Goal: Transaction & Acquisition: Book appointment/travel/reservation

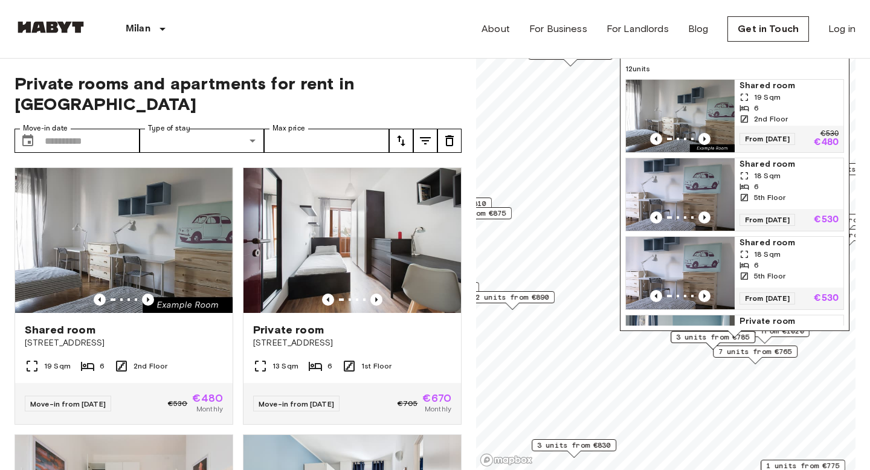
scroll to position [691, 0]
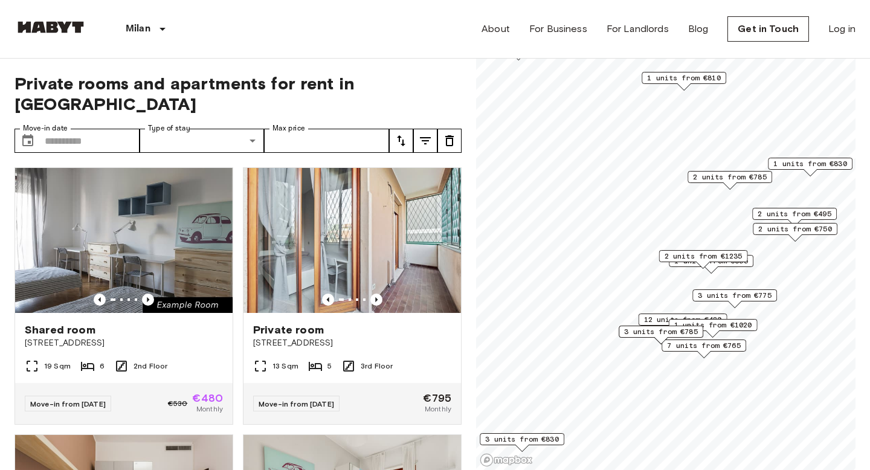
click at [698, 176] on span "2 units from €785" at bounding box center [730, 177] width 74 height 11
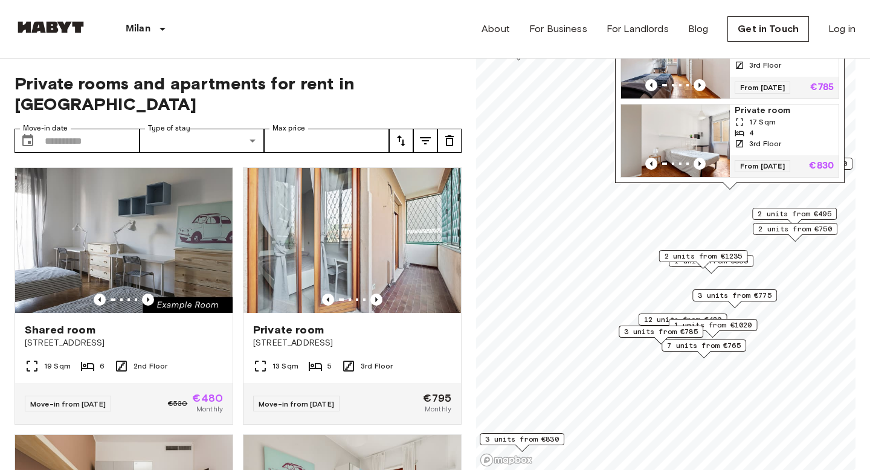
click at [691, 263] on div "2 units from €1235" at bounding box center [703, 259] width 89 height 19
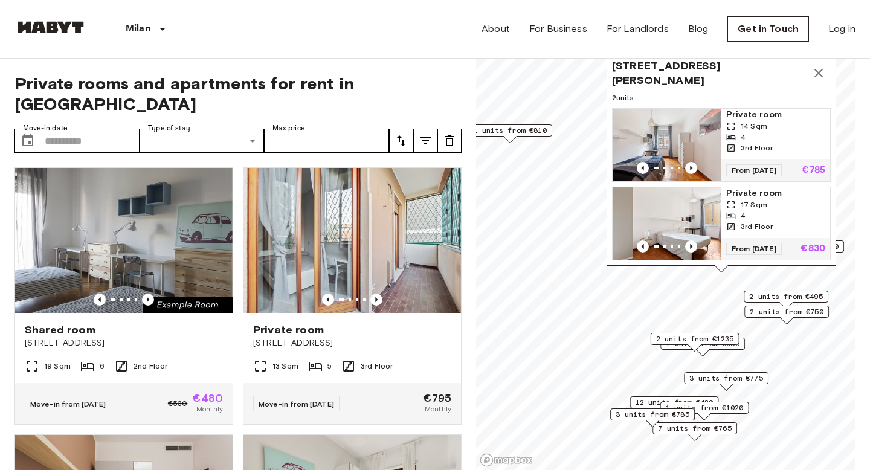
click at [822, 71] on icon "Map marker" at bounding box center [818, 73] width 15 height 15
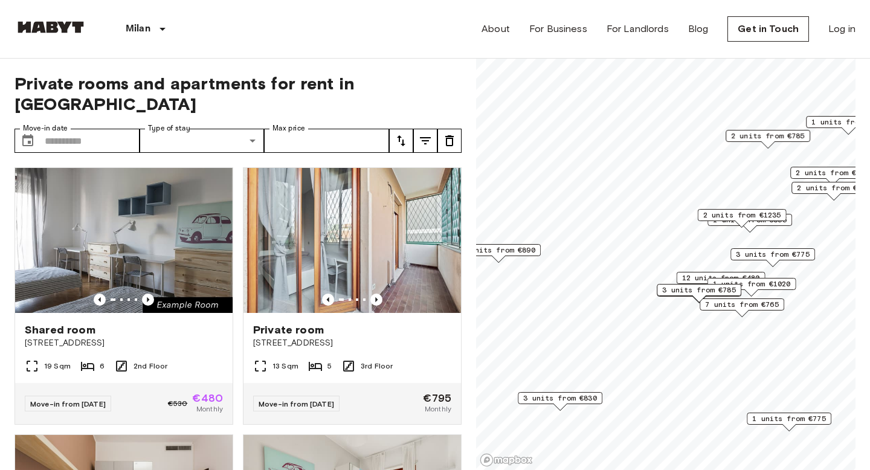
click at [759, 256] on span "3 units from €775" at bounding box center [773, 254] width 74 height 11
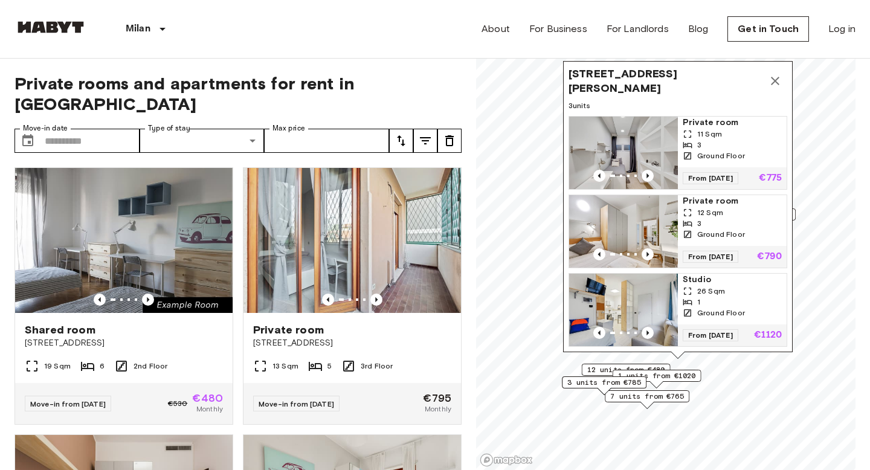
click at [769, 76] on icon "Map marker" at bounding box center [775, 81] width 15 height 15
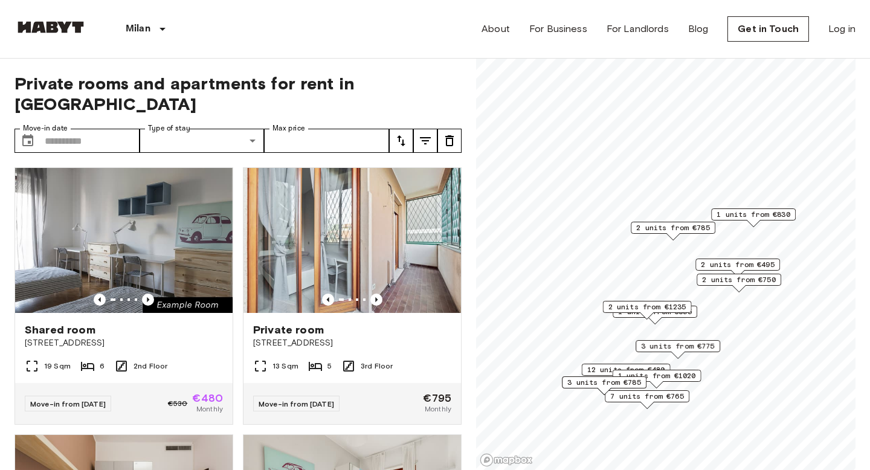
click at [590, 370] on span "12 units from €480" at bounding box center [626, 369] width 78 height 11
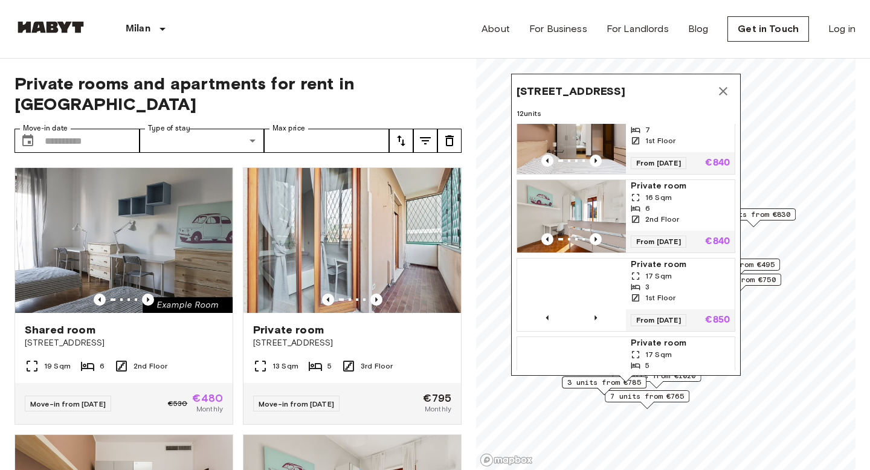
scroll to position [691, 0]
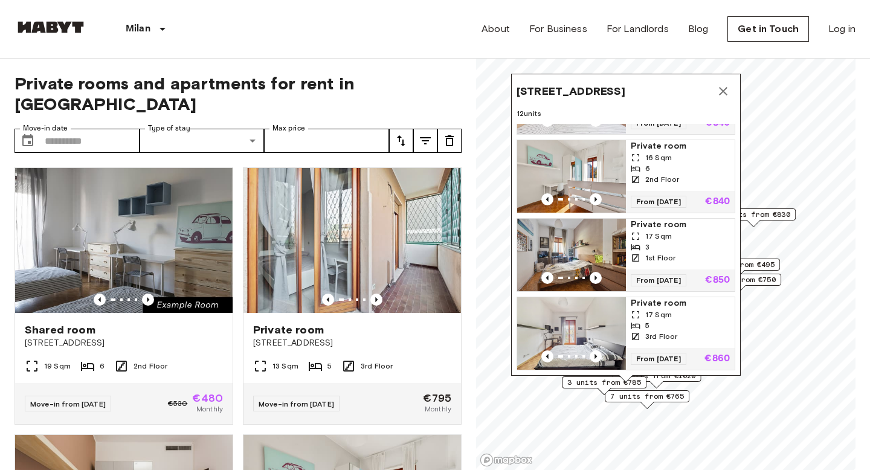
click at [724, 91] on icon "Map marker" at bounding box center [723, 91] width 15 height 15
